Goal: Task Accomplishment & Management: Manage account settings

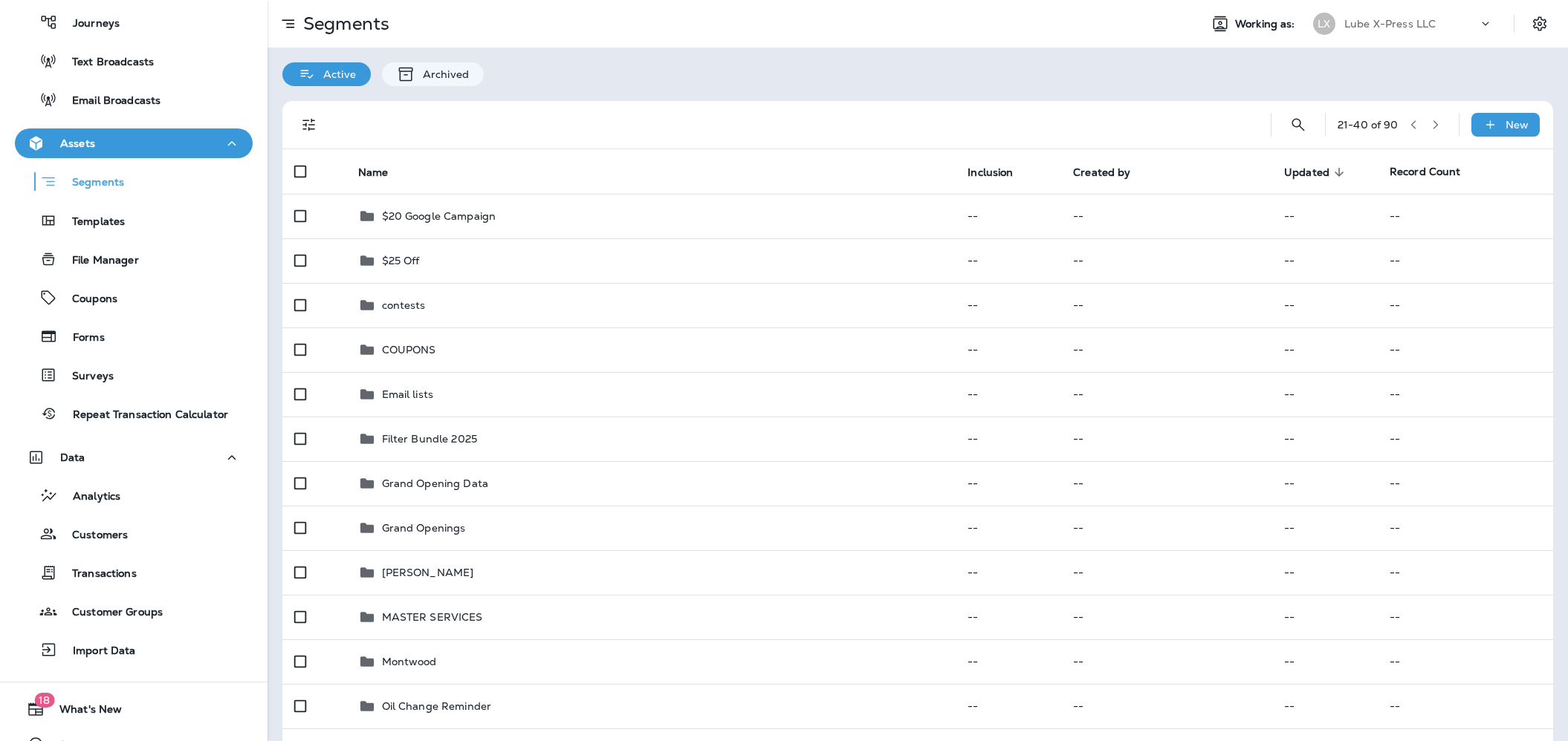
scroll to position [201, 0]
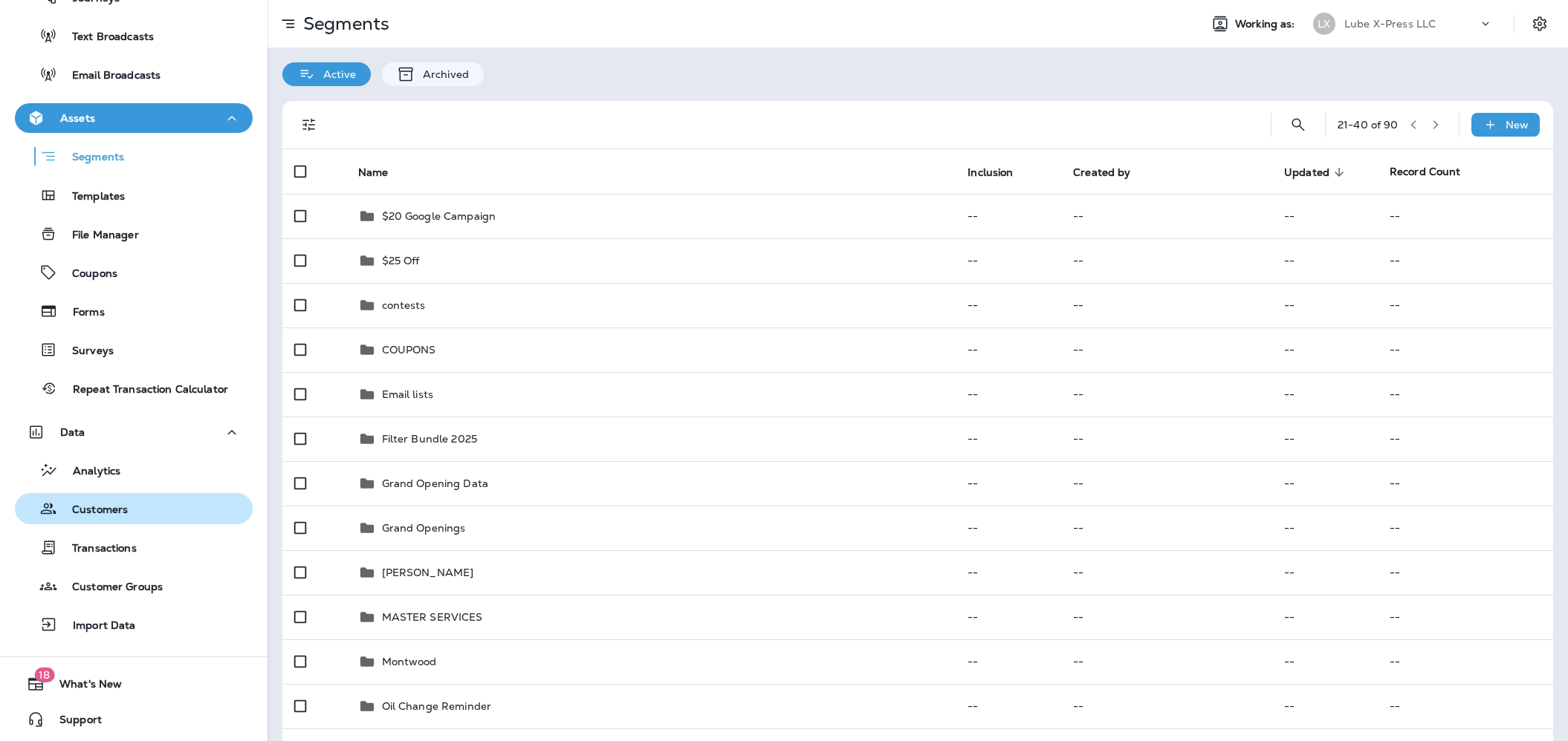
click at [113, 512] on p "Customers" at bounding box center [93, 510] width 70 height 14
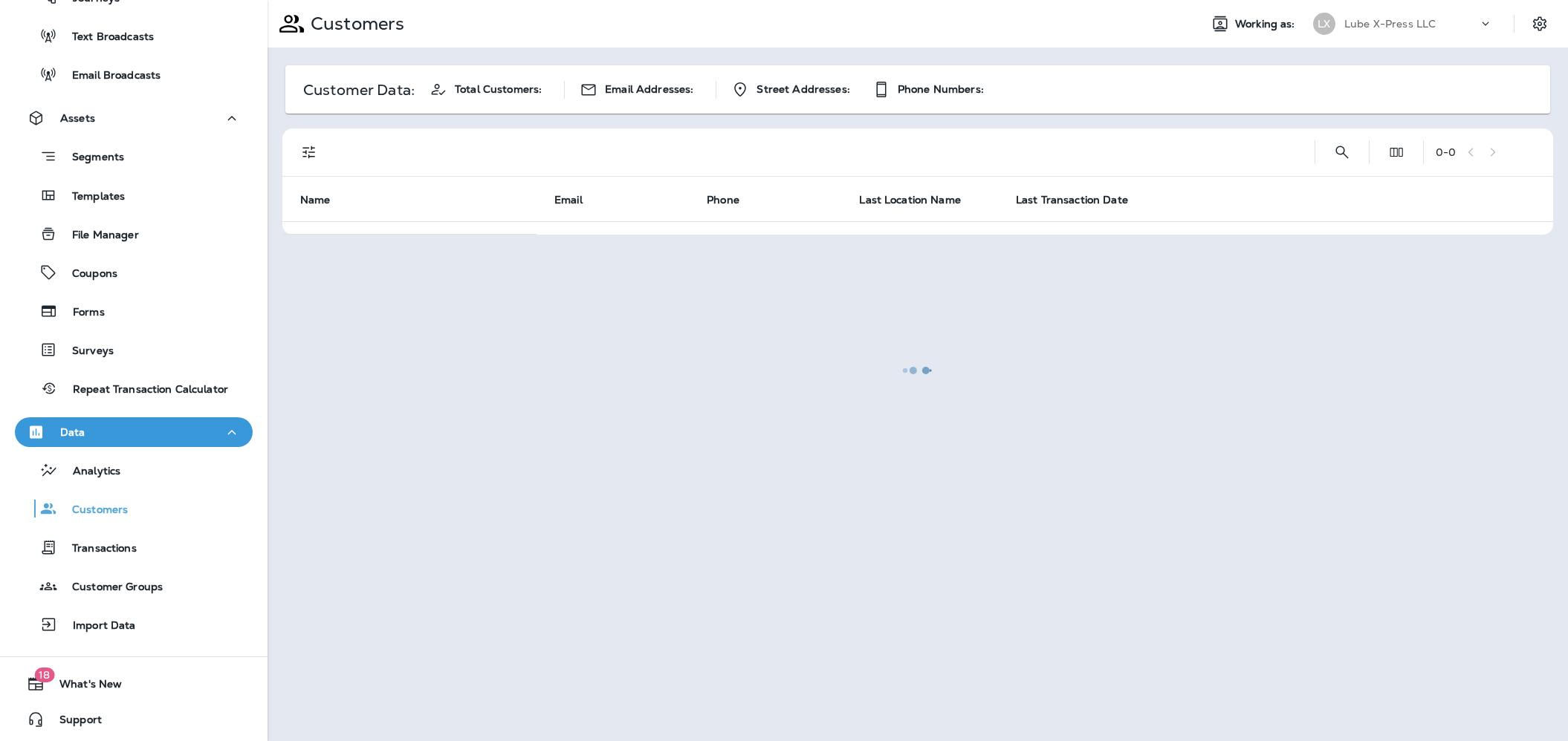
click at [1059, 118] on div at bounding box center [918, 371] width 1297 height 738
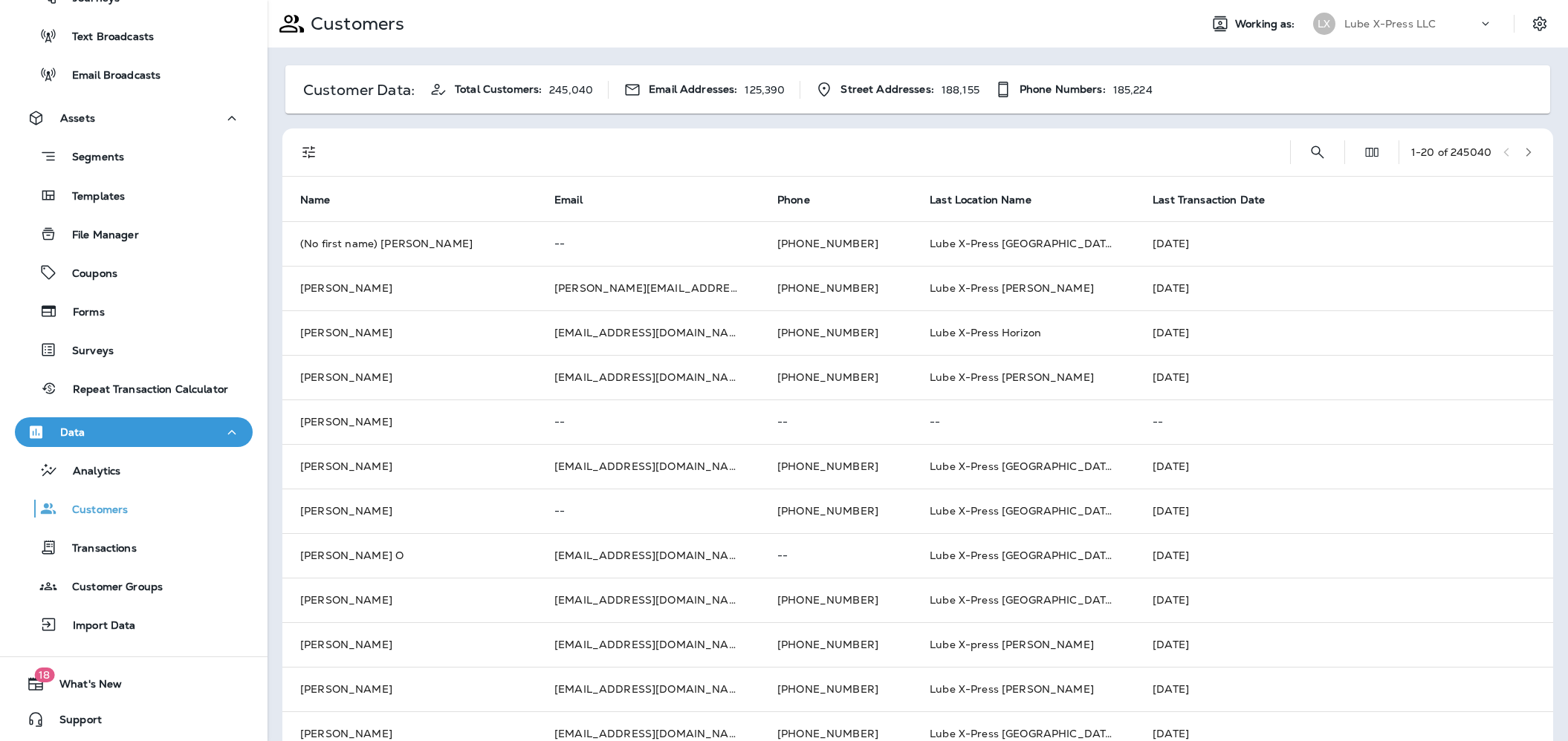
click at [362, 91] on p "Customer Data:" at bounding box center [359, 90] width 112 height 12
click at [305, 150] on icon "Filters" at bounding box center [308, 152] width 13 height 13
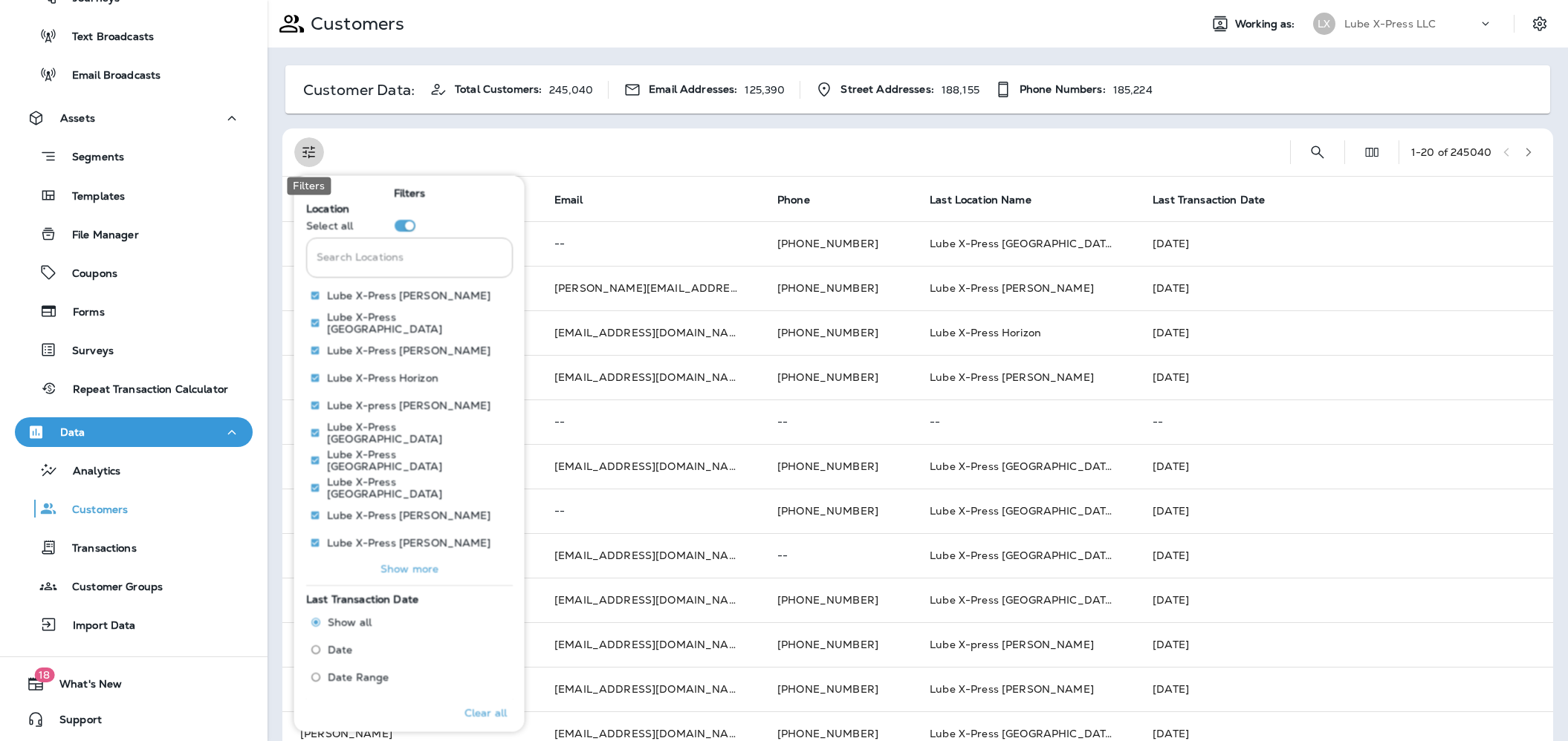
click at [307, 150] on icon "Filters" at bounding box center [308, 152] width 18 height 18
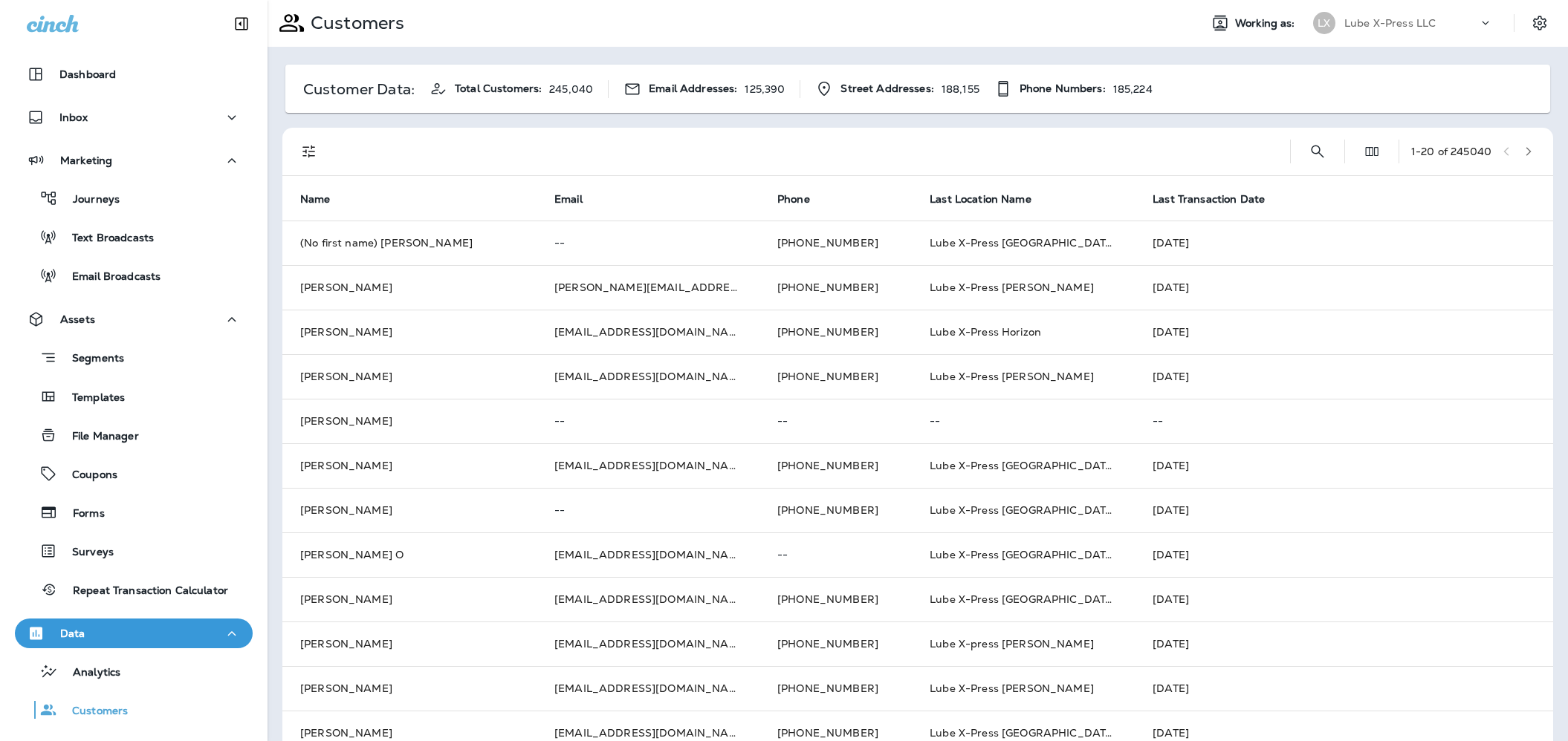
click at [623, 129] on div at bounding box center [807, 151] width 943 height 47
click at [146, 359] on div "Segments" at bounding box center [133, 357] width 226 height 23
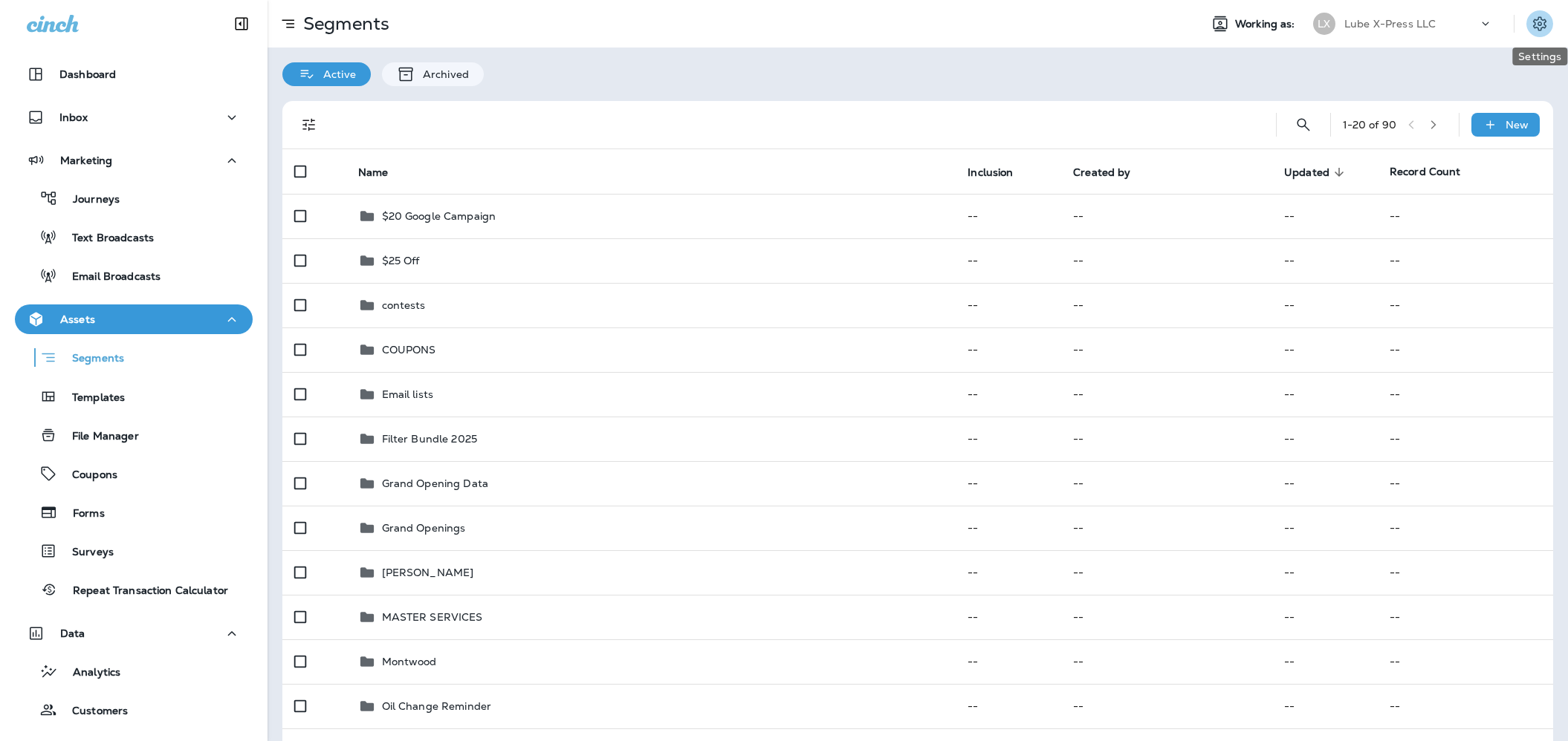
click at [1543, 20] on icon "Settings" at bounding box center [1540, 23] width 14 height 14
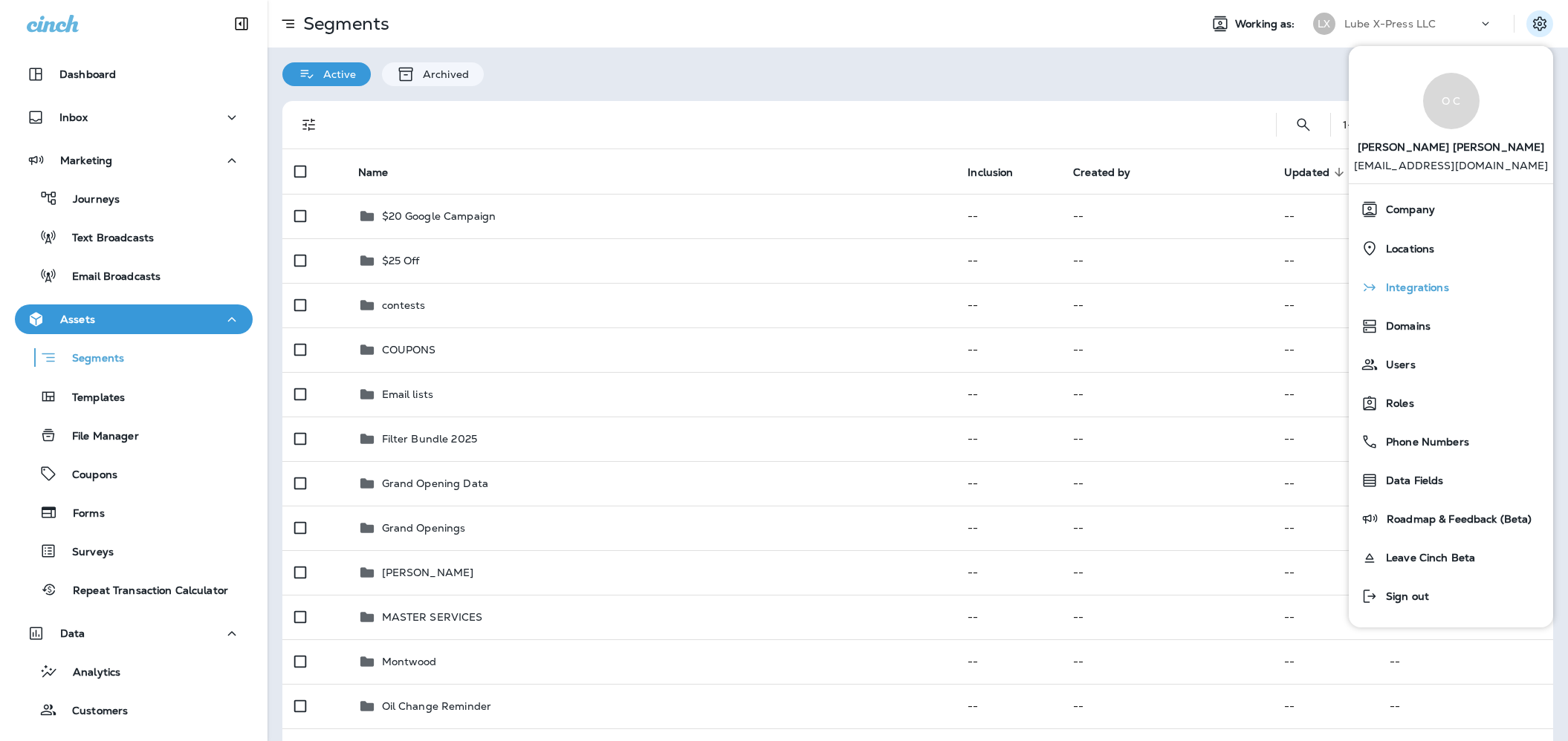
click at [1425, 287] on span "Integrations" at bounding box center [1413, 288] width 70 height 13
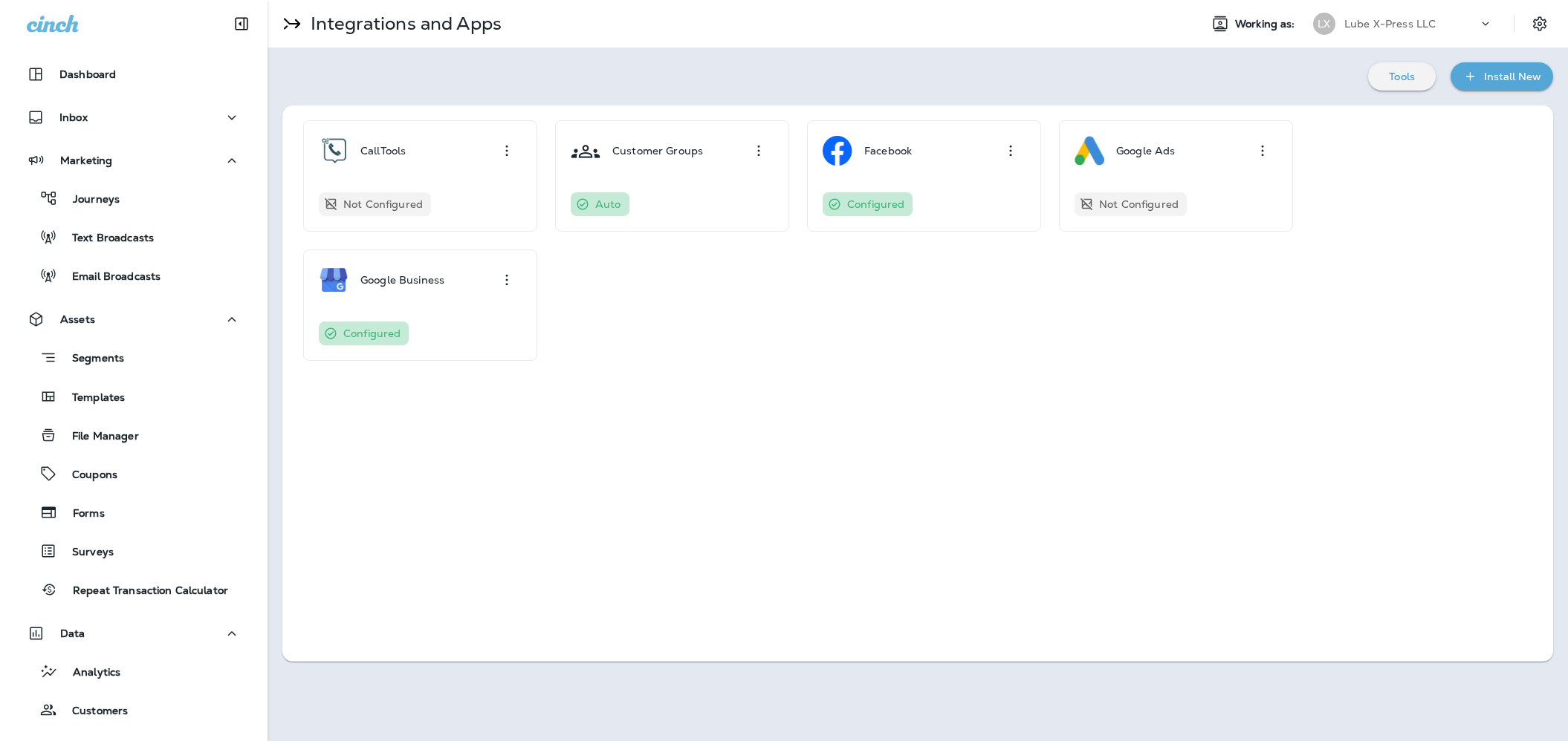
click at [1376, 309] on div "CallTools Not Configured Customer Groups Auto Facebook Configured Google Ads No…" at bounding box center [918, 240] width 1241 height 240
click at [1179, 201] on div "Not Configured" at bounding box center [1140, 204] width 82 height 12
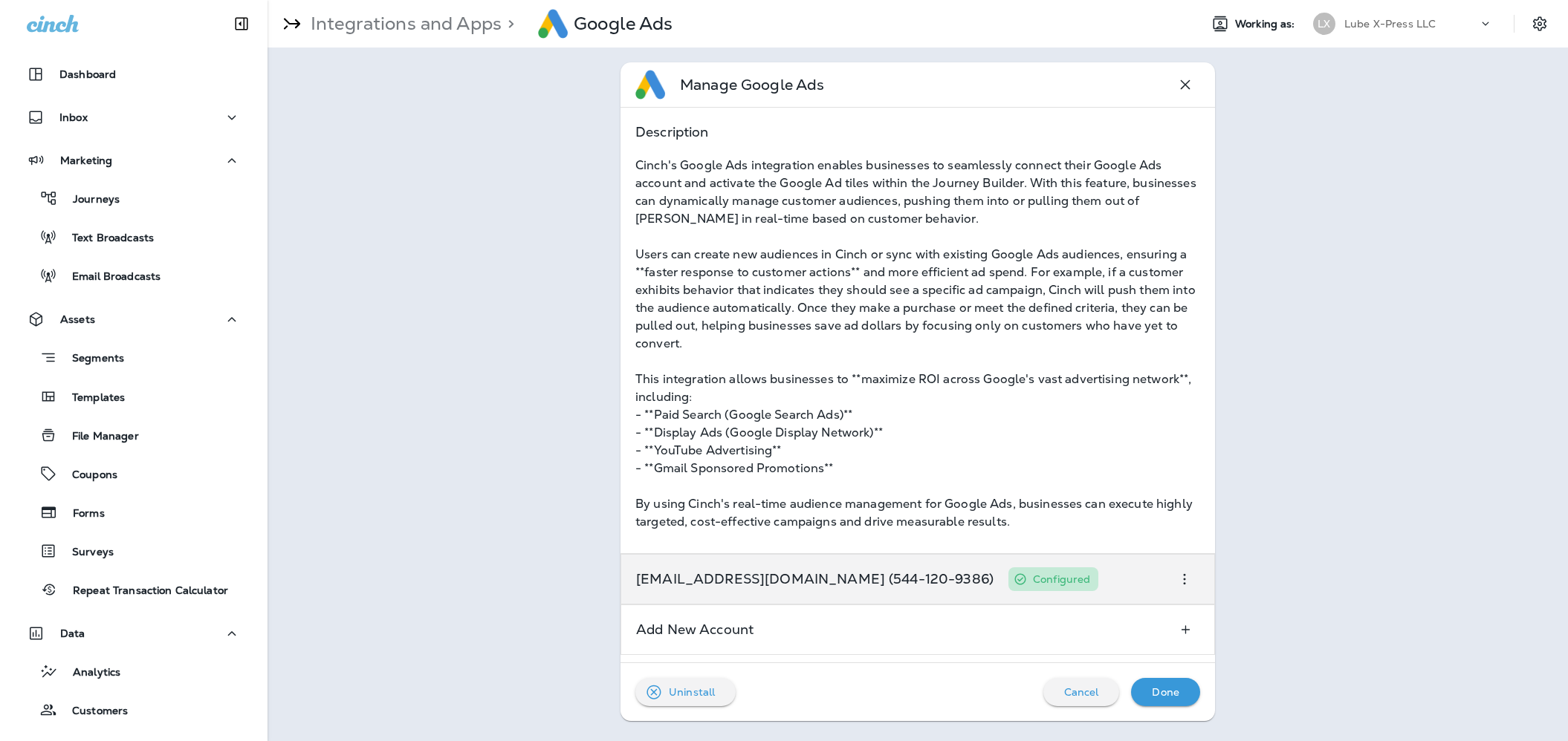
click at [1185, 580] on icon "button" at bounding box center [1184, 579] width 18 height 18
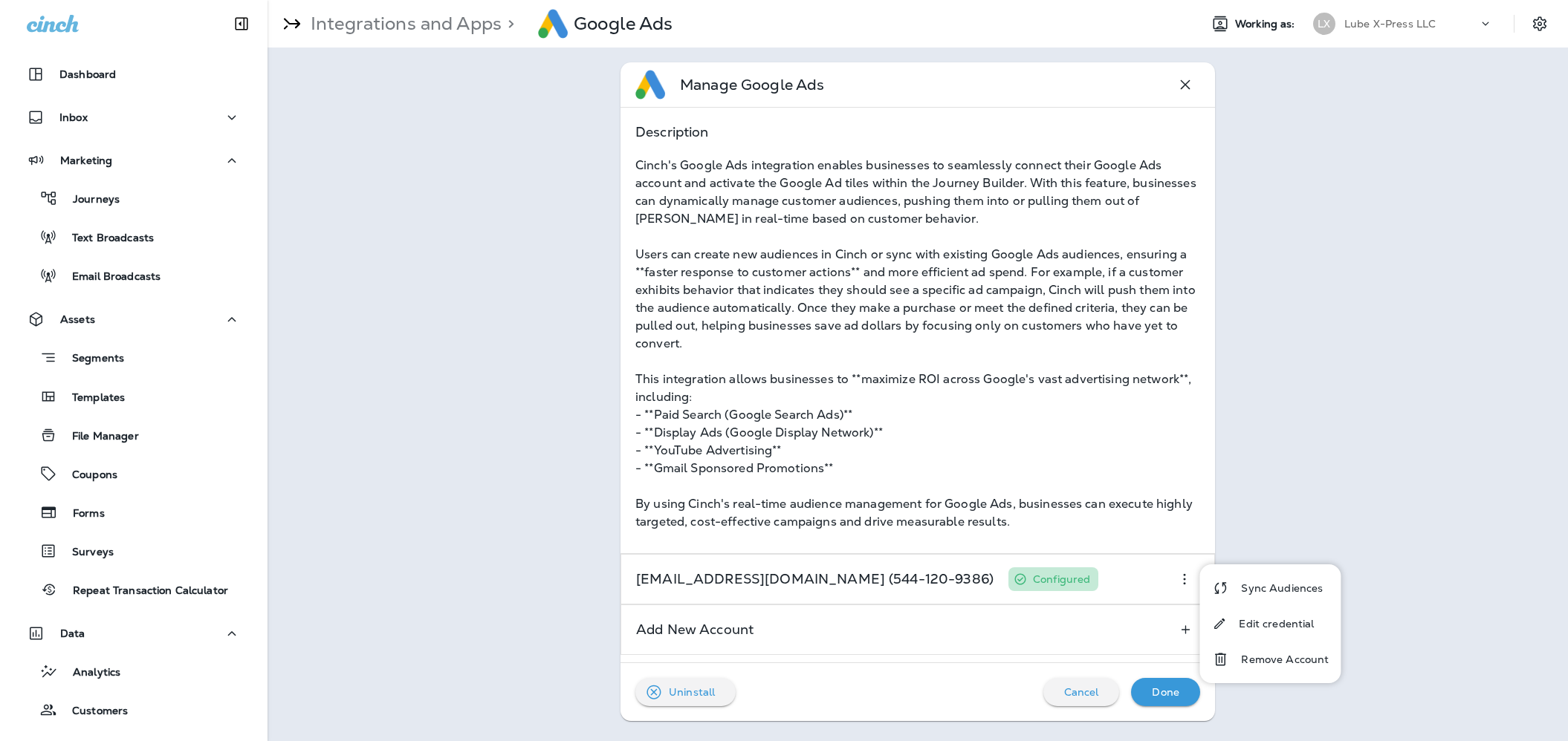
click at [1284, 487] on div "Manage Google Ads Description Cinch's Google Ads integration enables businesses…" at bounding box center [918, 392] width 1301 height 689
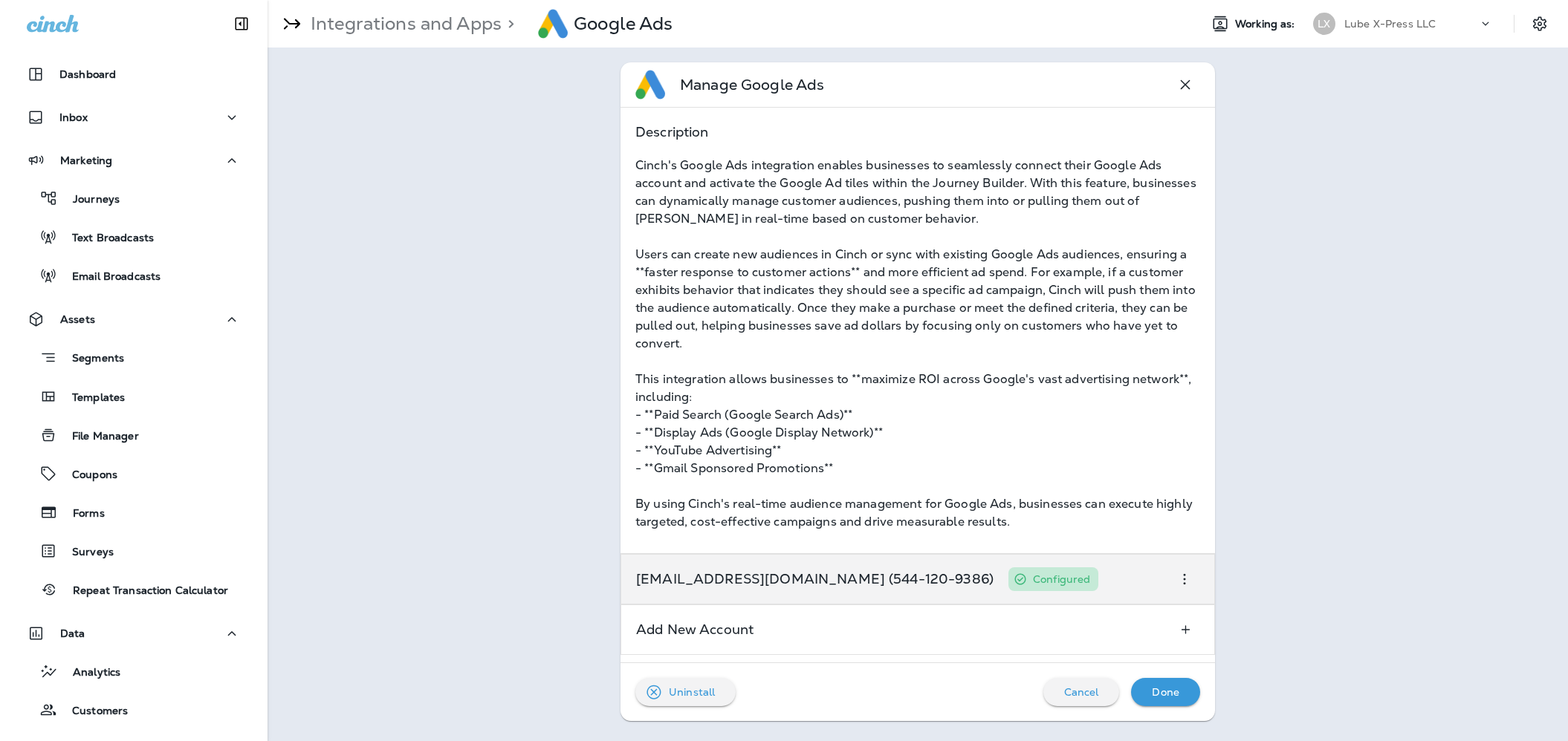
click at [1178, 582] on icon "button" at bounding box center [1184, 579] width 18 height 18
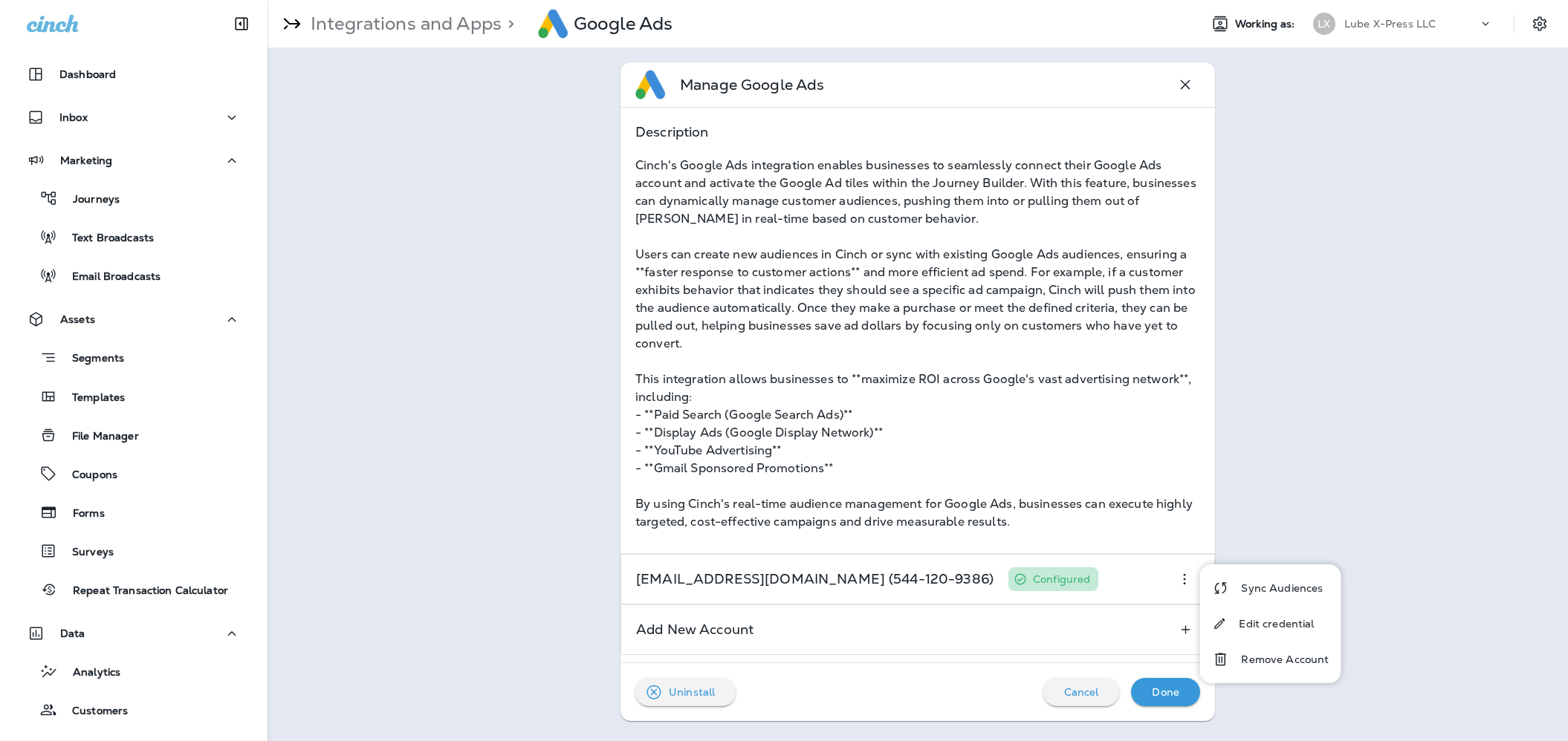
click at [1271, 514] on div "Manage Google Ads Description Cinch's Google Ads integration enables businesses…" at bounding box center [918, 392] width 1301 height 689
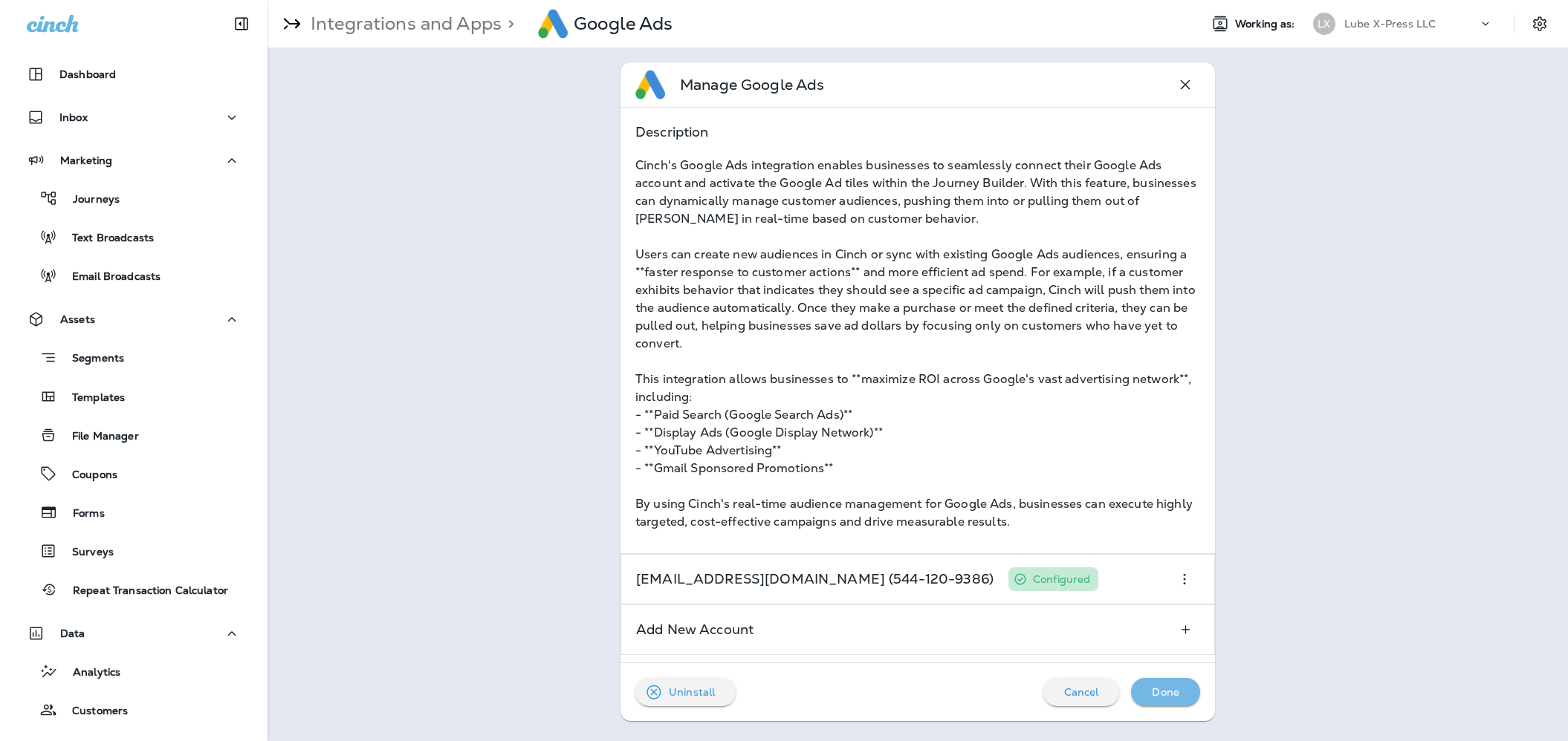
click at [1166, 695] on p "Done" at bounding box center [1166, 692] width 27 height 12
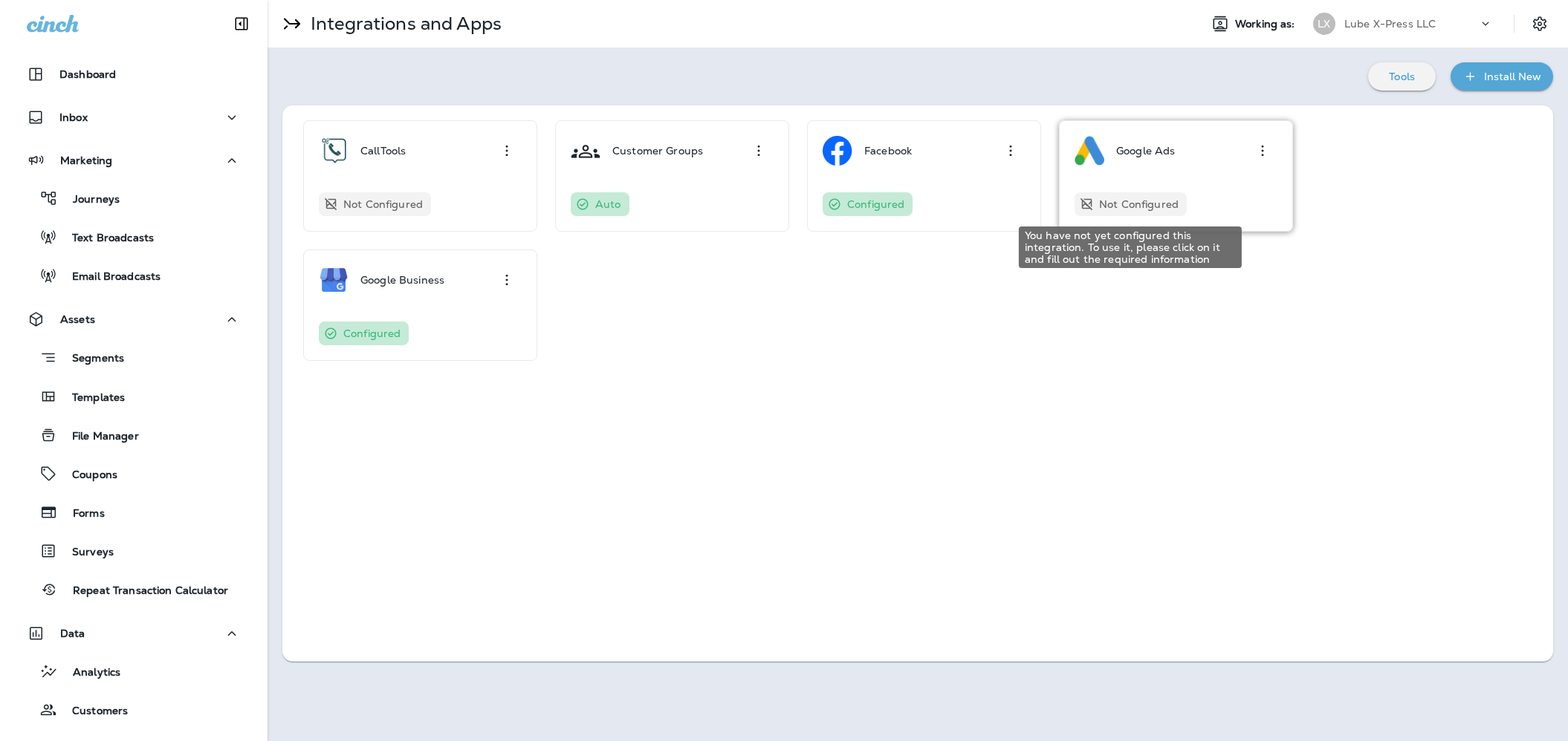
click at [1129, 203] on p "Not Configured" at bounding box center [1138, 204] width 80 height 12
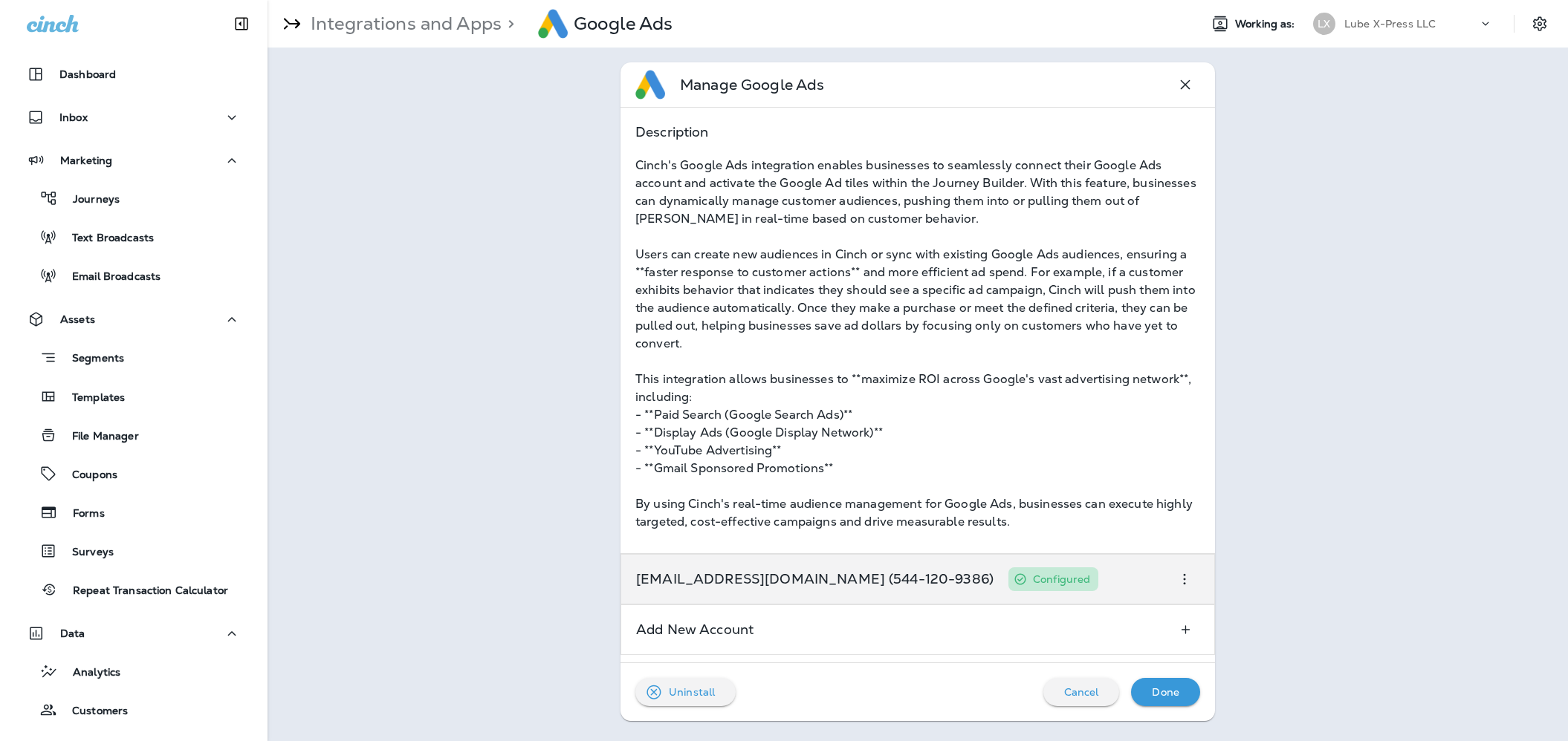
click at [1186, 574] on icon "button" at bounding box center [1184, 579] width 18 height 18
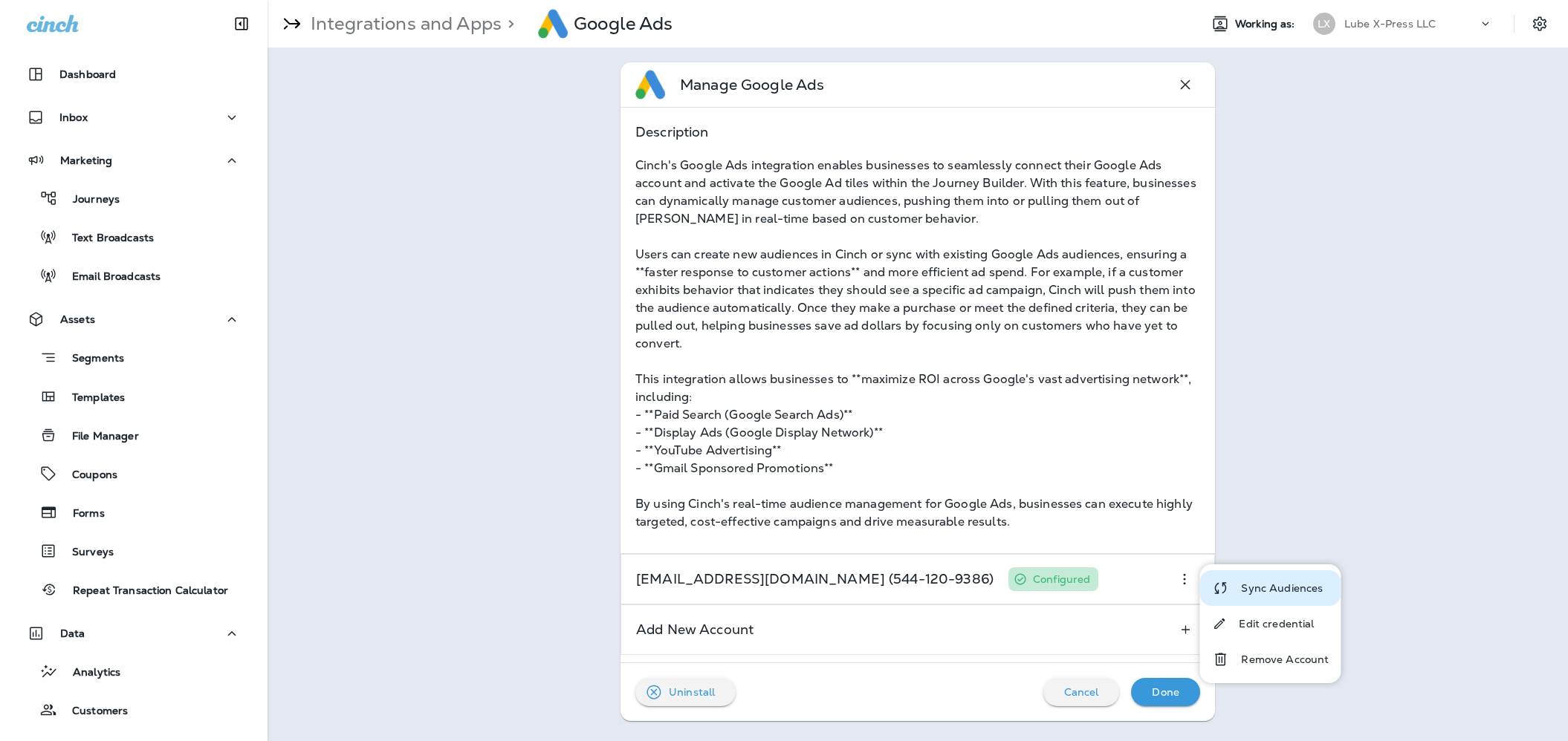
click at [1284, 586] on p "Sync Audiences" at bounding box center [1281, 588] width 82 height 12
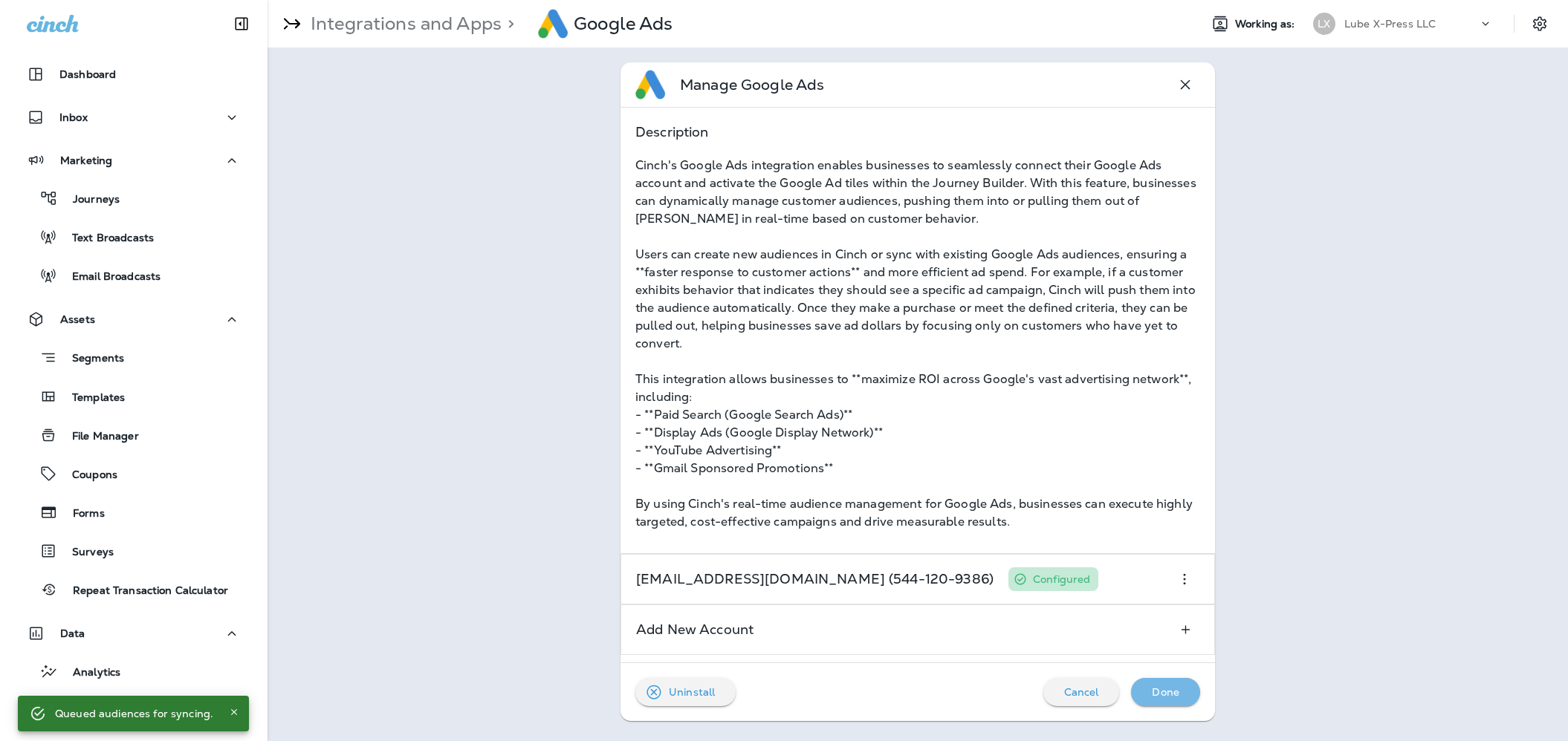
click at [1169, 695] on p "Done" at bounding box center [1166, 692] width 27 height 12
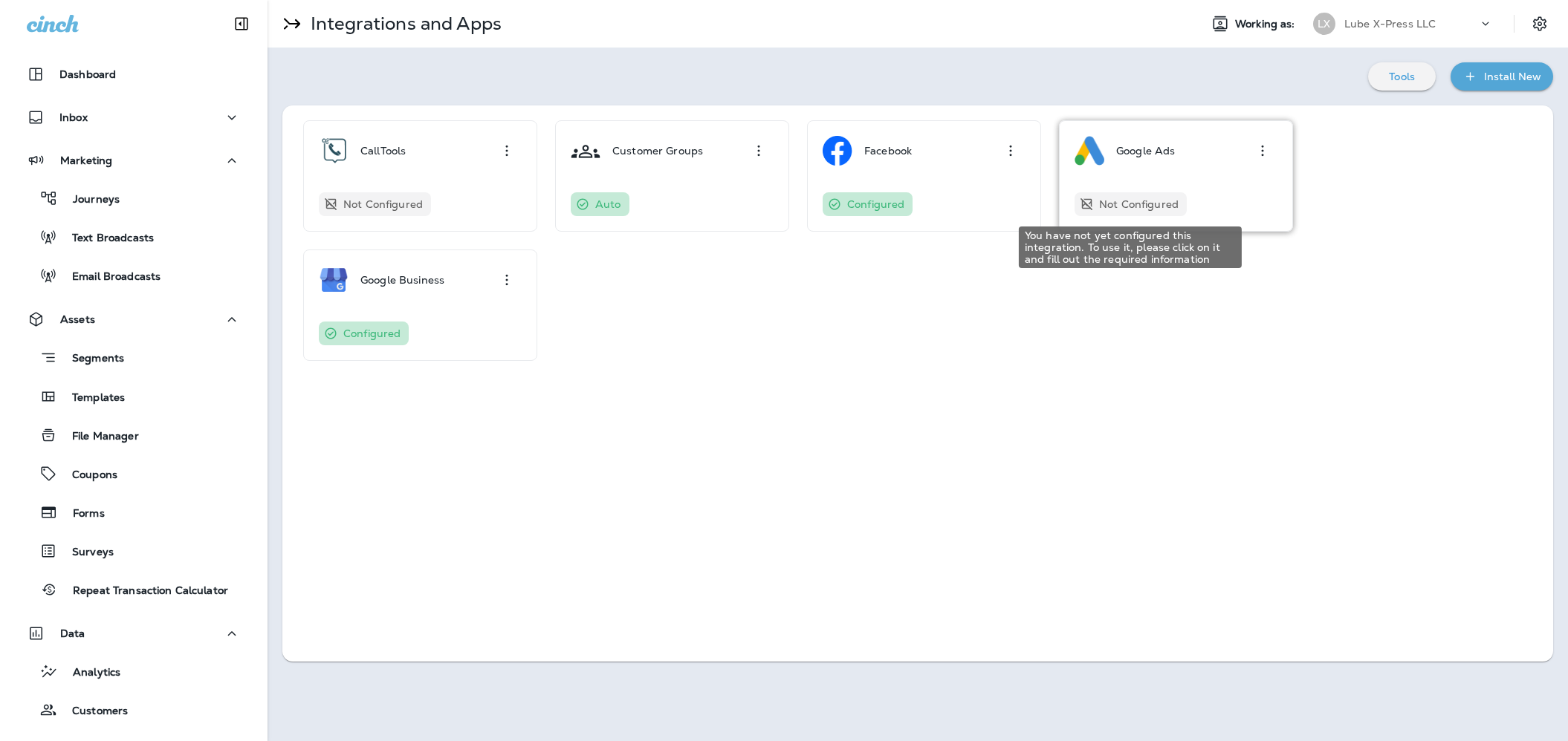
click at [1144, 199] on p "Not Configured" at bounding box center [1138, 204] width 80 height 12
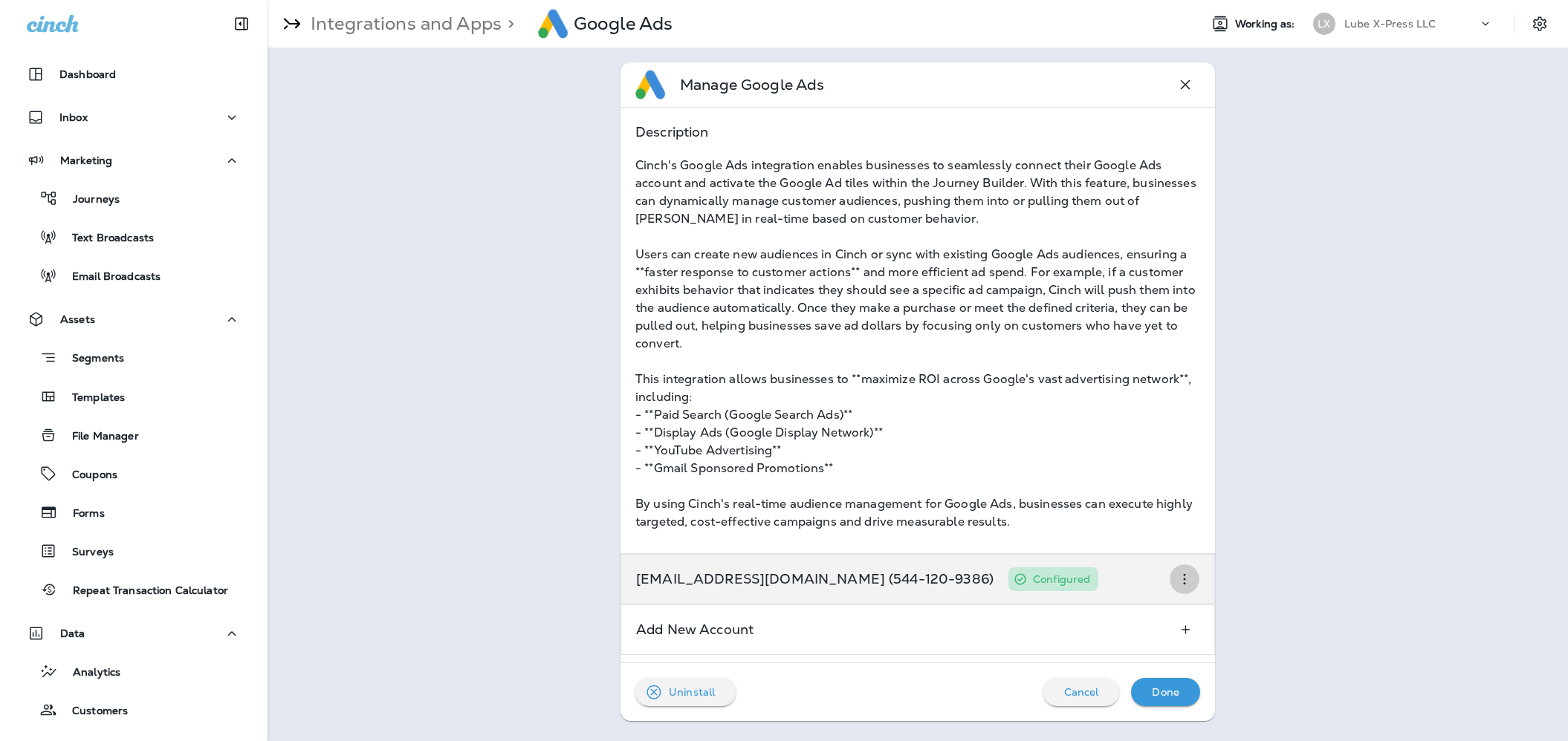
click at [1180, 577] on icon "button" at bounding box center [1184, 579] width 18 height 18
click at [1033, 580] on p "Configured" at bounding box center [1061, 580] width 58 height 12
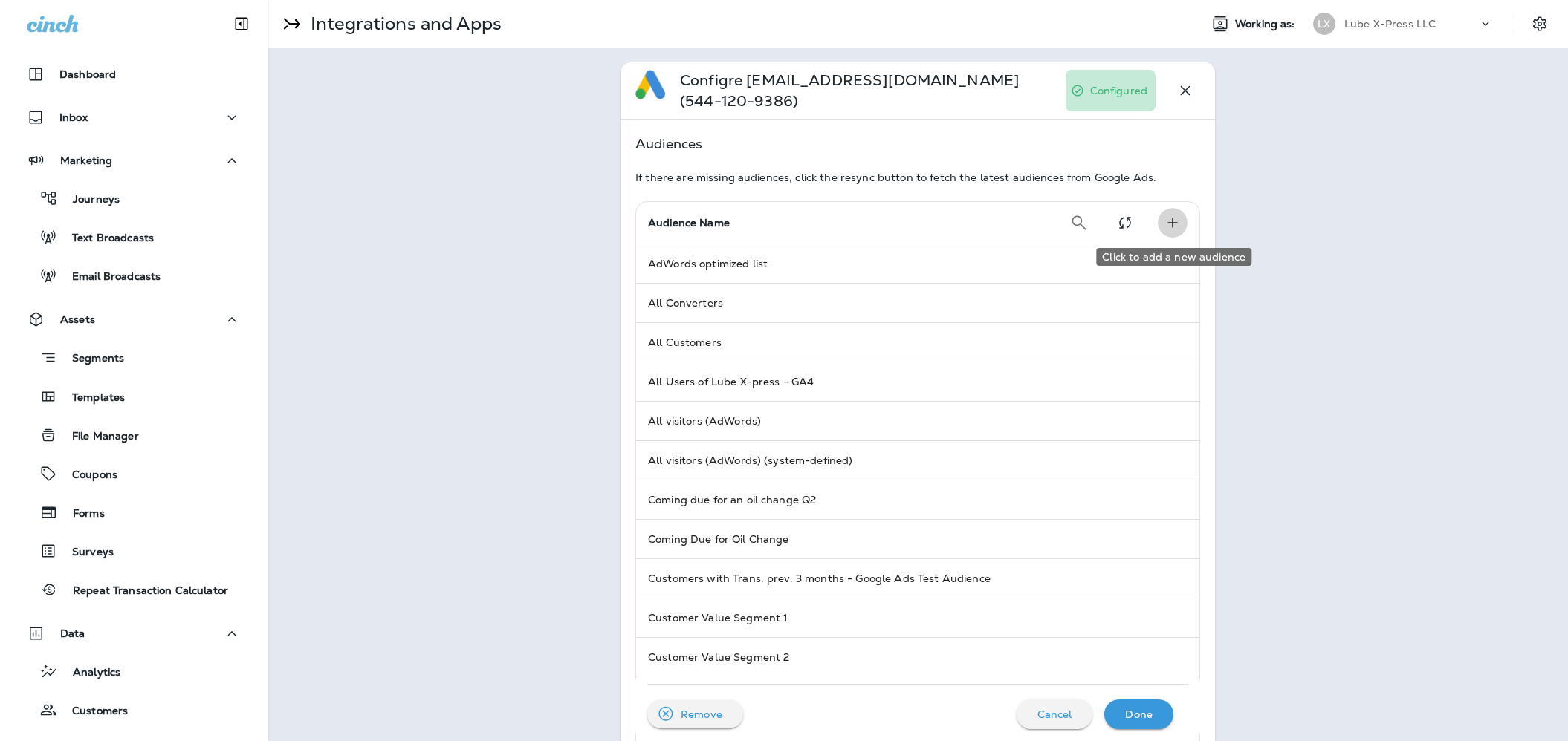
click at [1167, 221] on icon "Click to add a new audience" at bounding box center [1172, 222] width 18 height 18
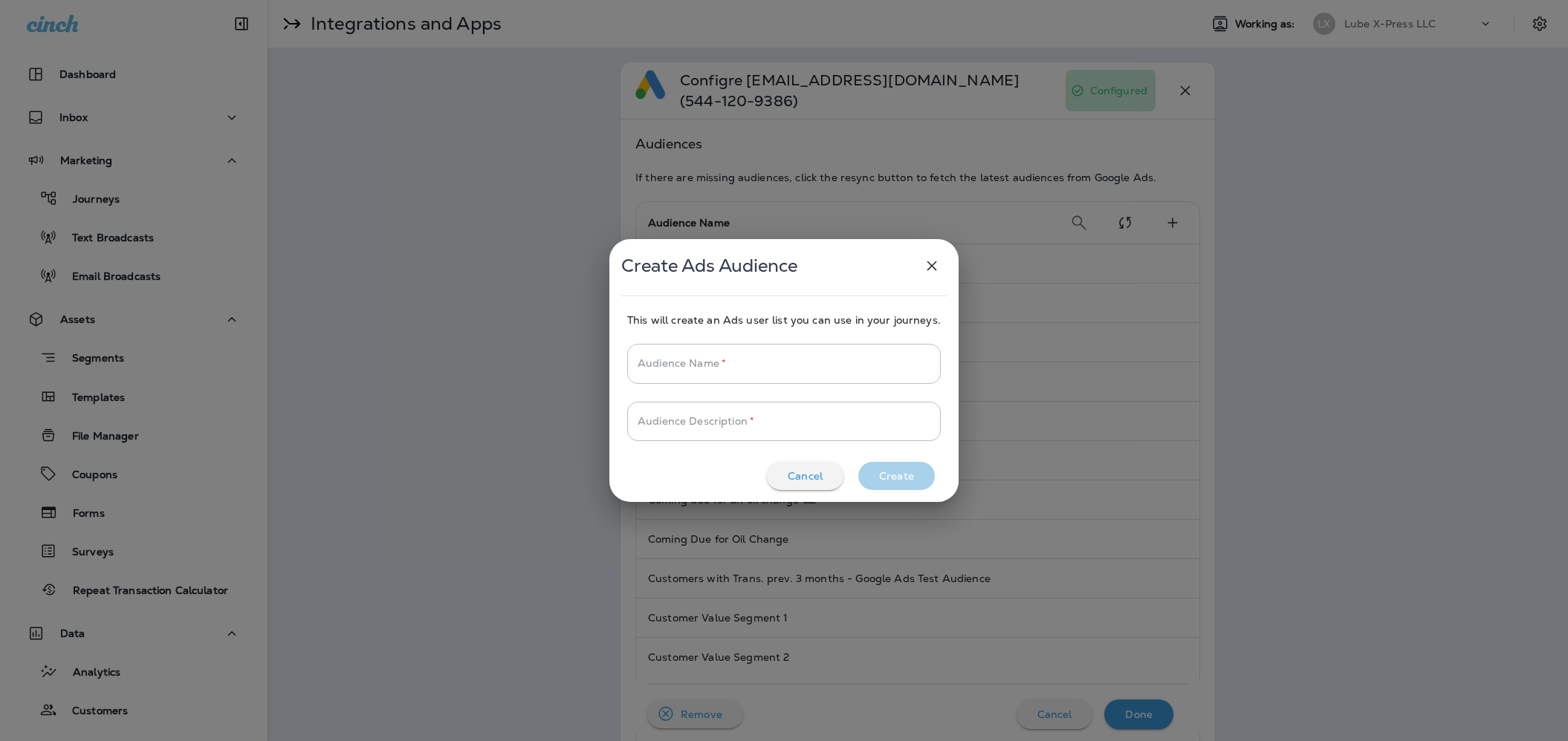
click at [928, 270] on icon "button" at bounding box center [931, 265] width 18 height 18
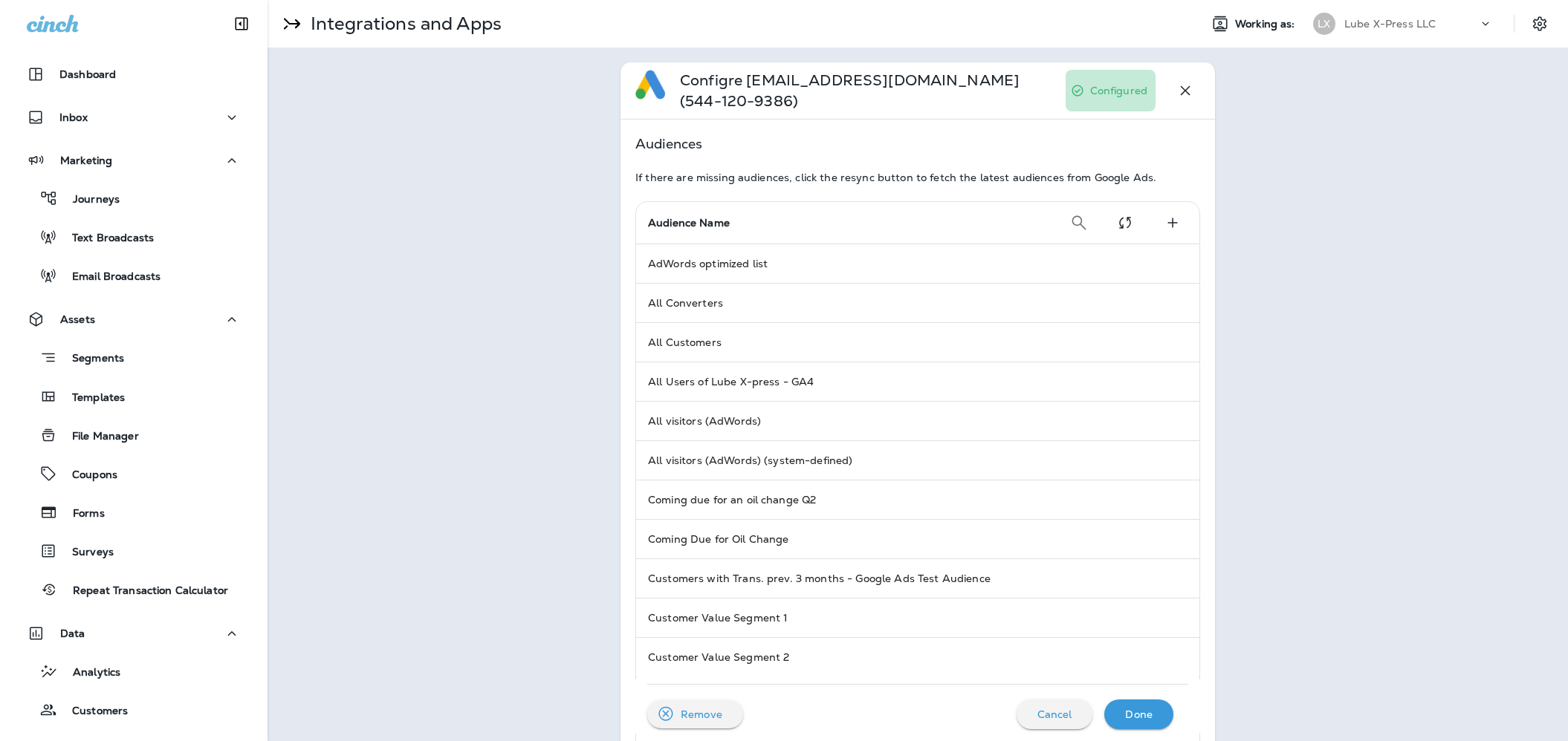
click at [1191, 84] on icon "button" at bounding box center [1185, 90] width 18 height 18
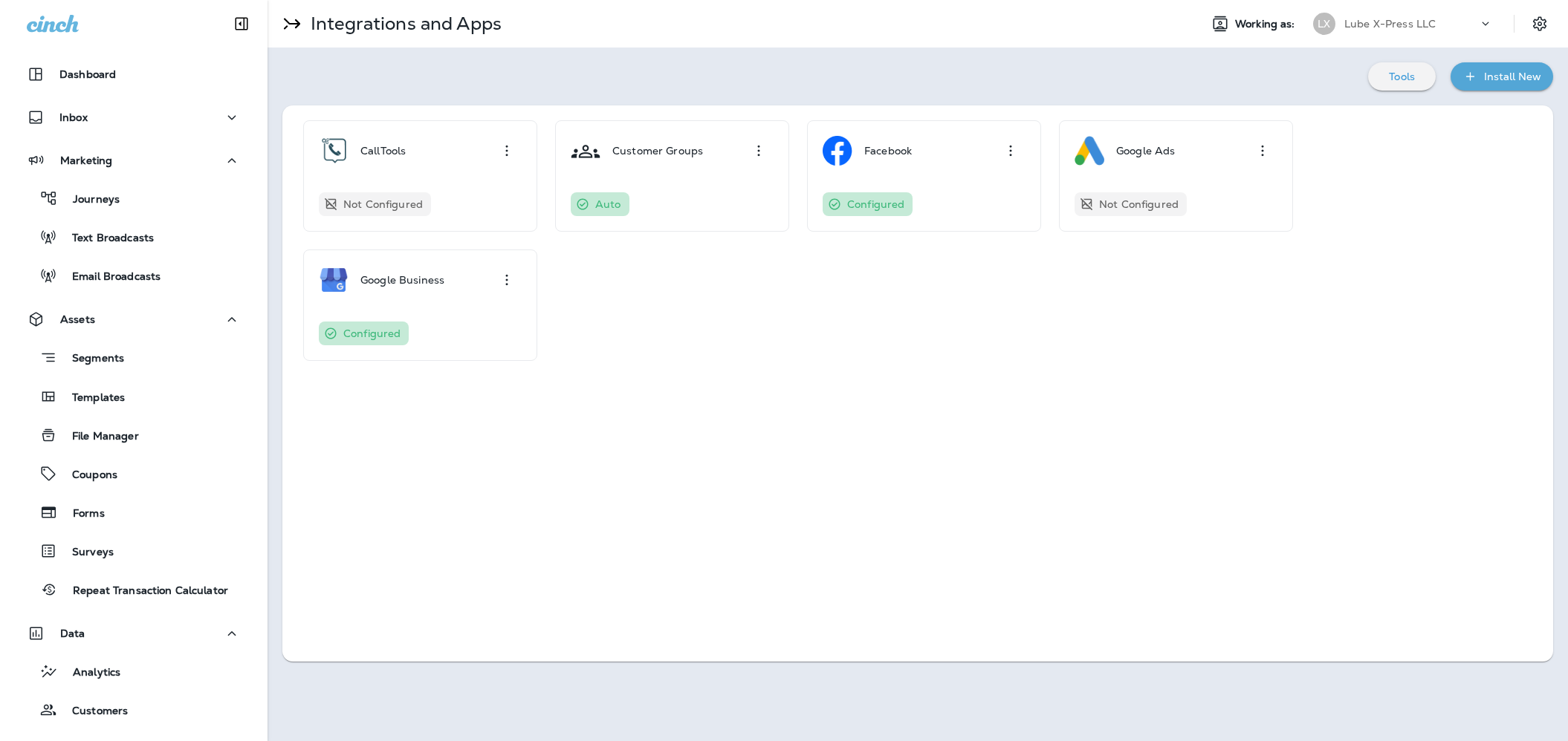
click at [1246, 377] on div "CallTools Not Configured Customer Groups Auto Facebook Configured Google Ads No…" at bounding box center [918, 384] width 1271 height 556
